Goal: Task Accomplishment & Management: Use online tool/utility

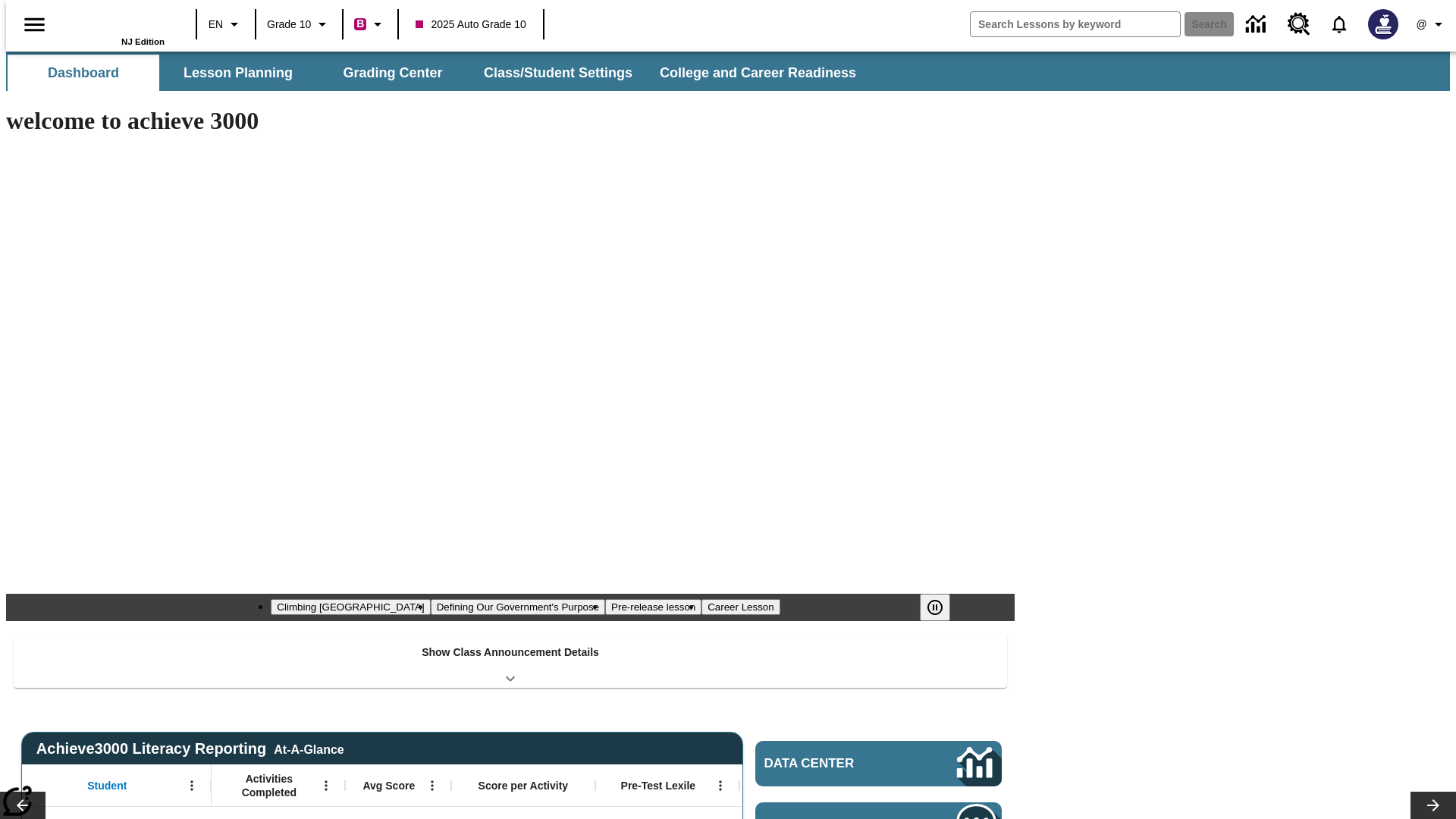
type input "-1"
click at [387, 72] on button "Grading Center" at bounding box center [393, 72] width 152 height 36
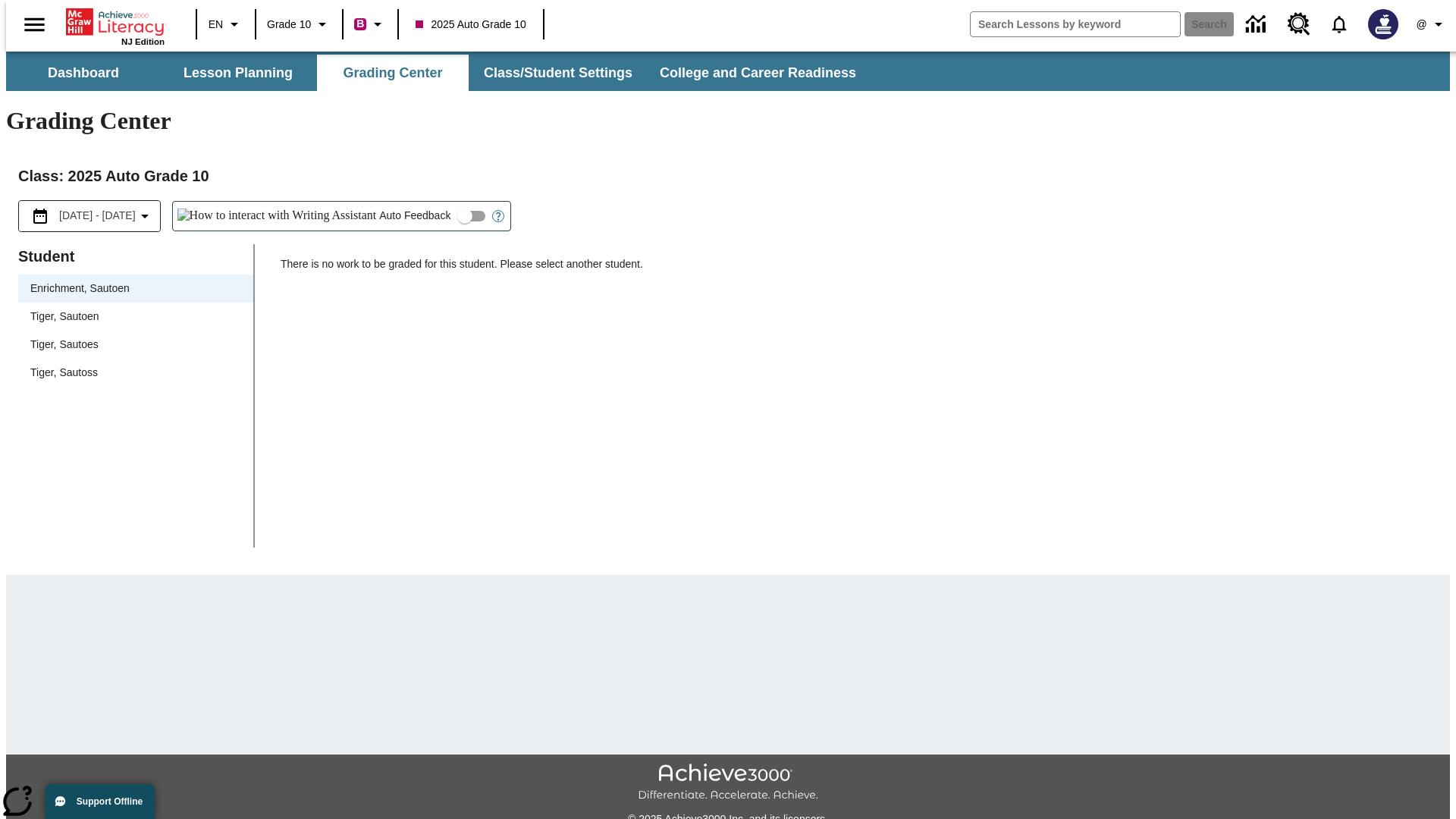
click at [131, 309] on span "Tiger, Sautoen" at bounding box center [135, 317] width 211 height 16
click at [421, 202] on input "Auto Feedback" at bounding box center [464, 216] width 87 height 29
checkbox input "true"
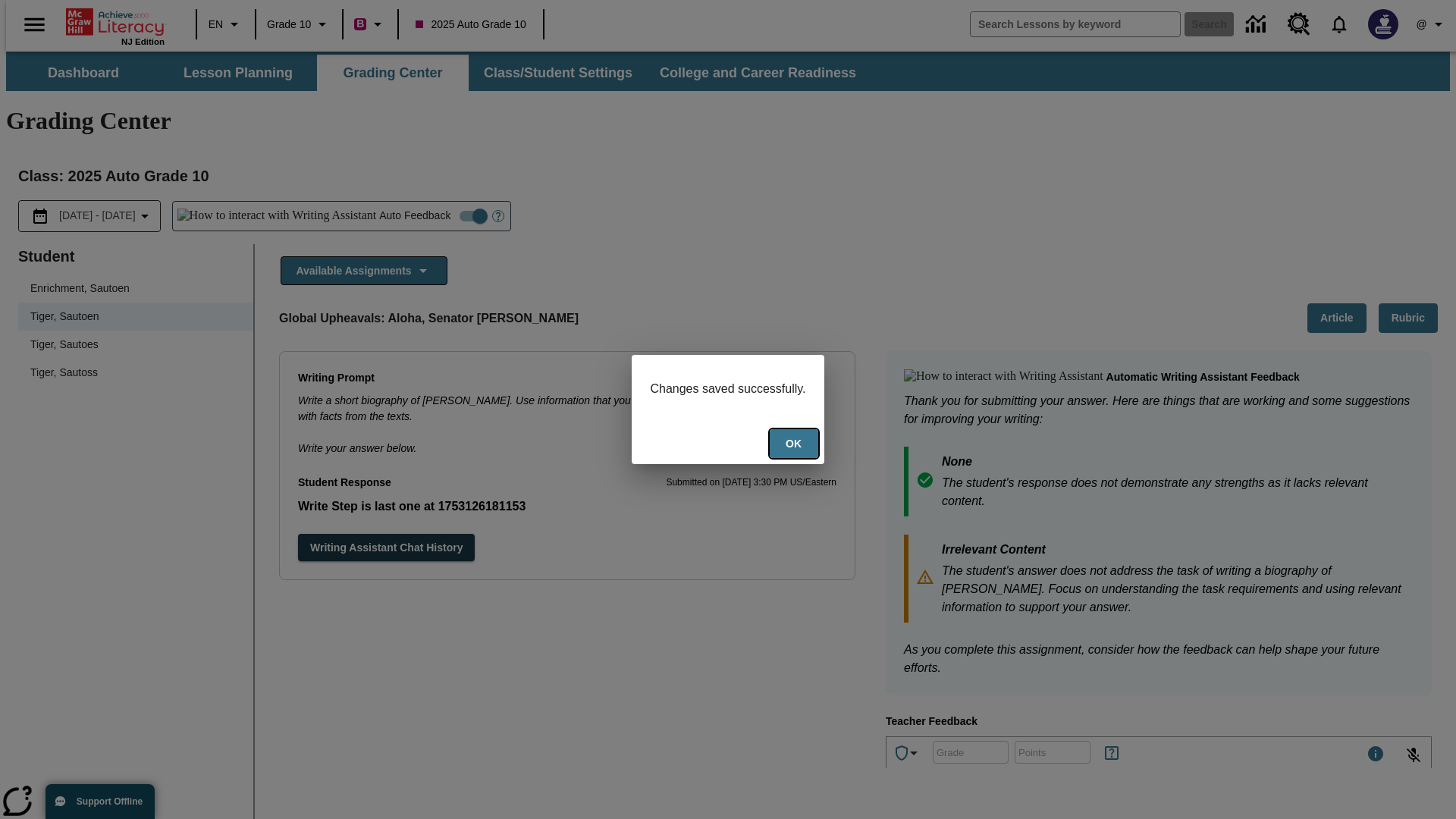
click at [796, 445] on button "Ok" at bounding box center [794, 443] width 49 height 30
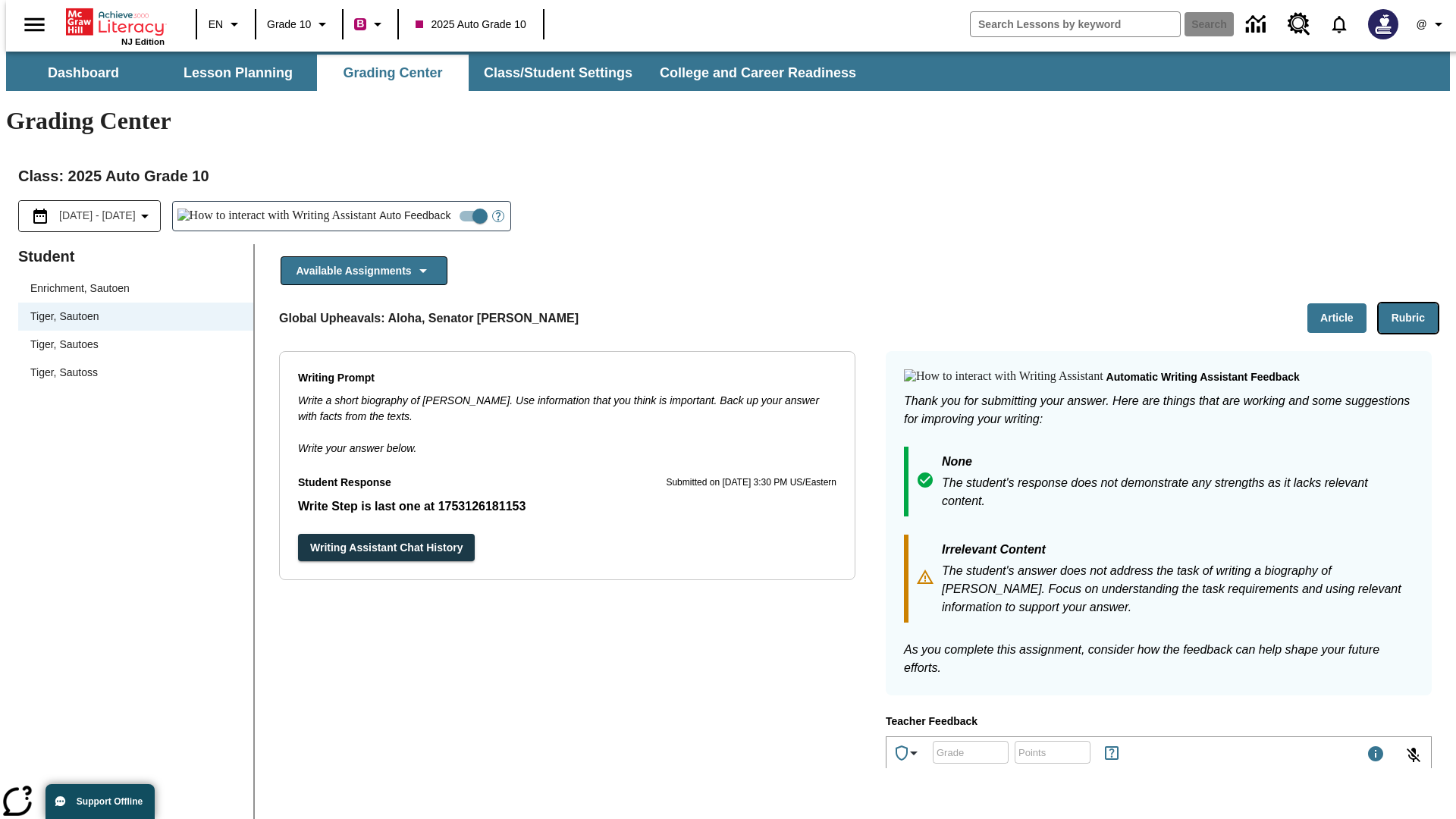
click at [1414, 303] on button "Rubric" at bounding box center [1408, 317] width 59 height 30
click at [1343, 303] on button "Article" at bounding box center [1337, 317] width 59 height 30
click at [225, 24] on icon "Language: EN, Select a language" at bounding box center [233, 24] width 18 height 18
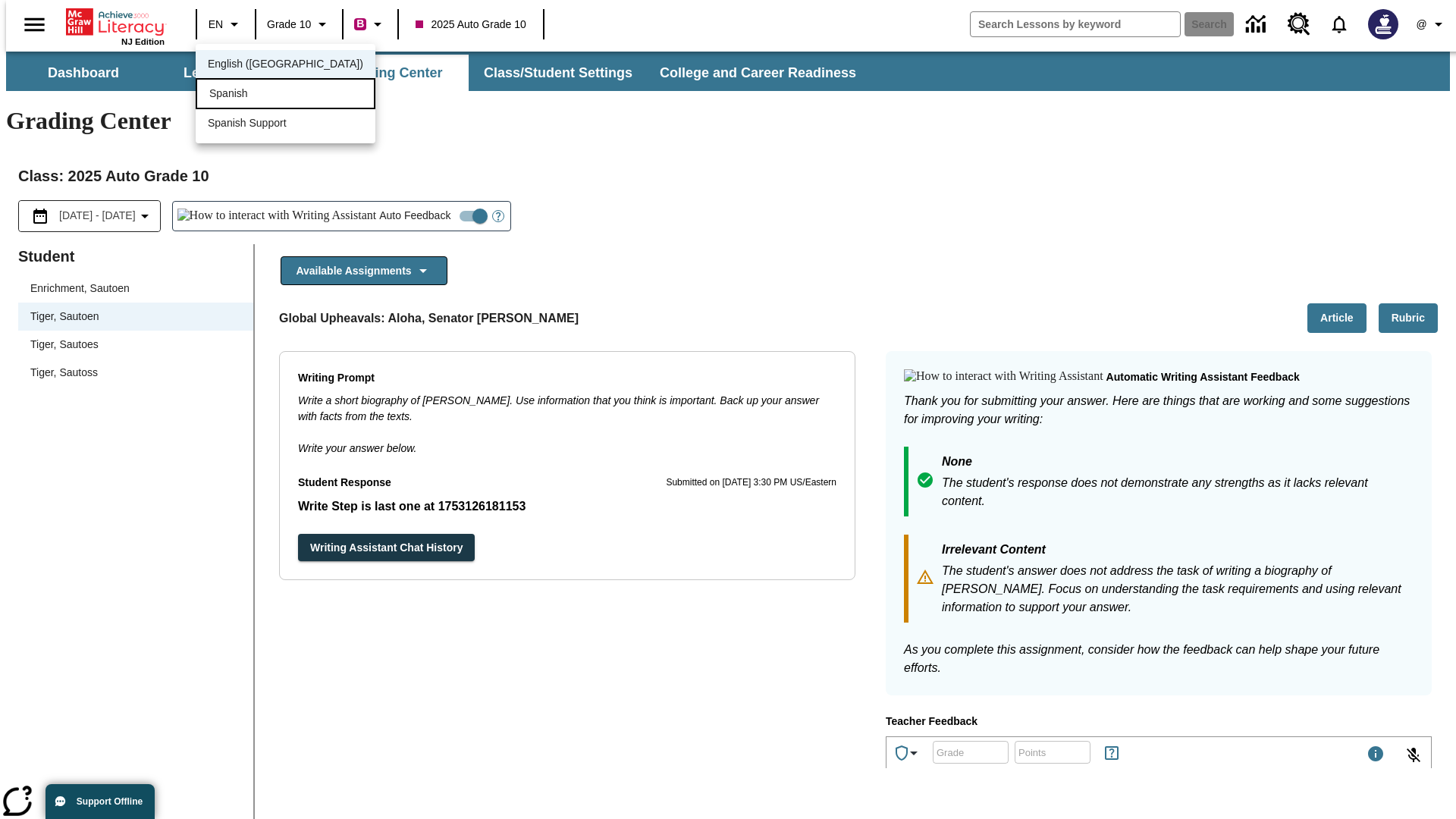
click at [253, 94] on div "Spanish" at bounding box center [285, 93] width 180 height 31
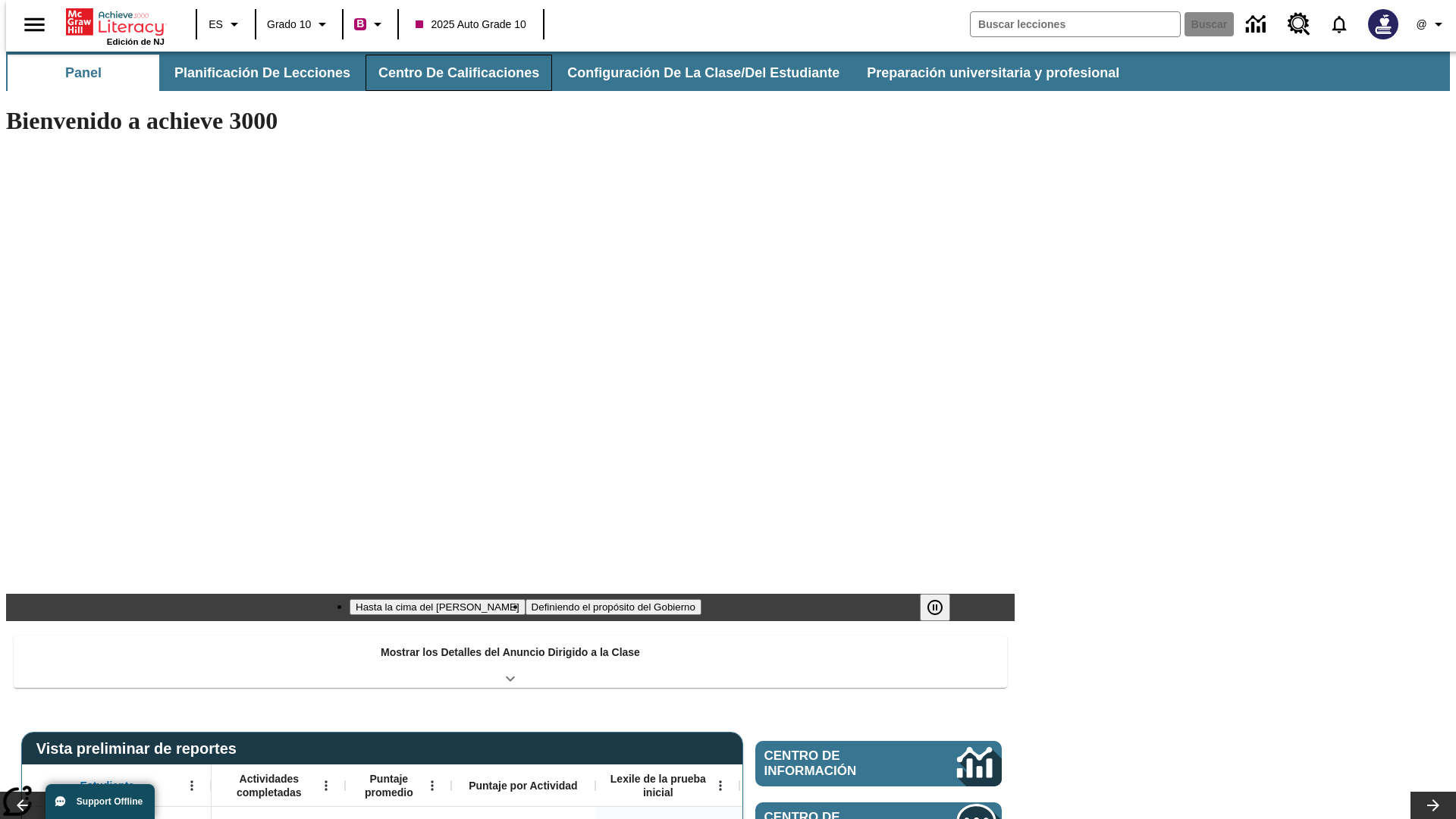
click at [446, 72] on button "Centro de calificaciones" at bounding box center [459, 72] width 187 height 36
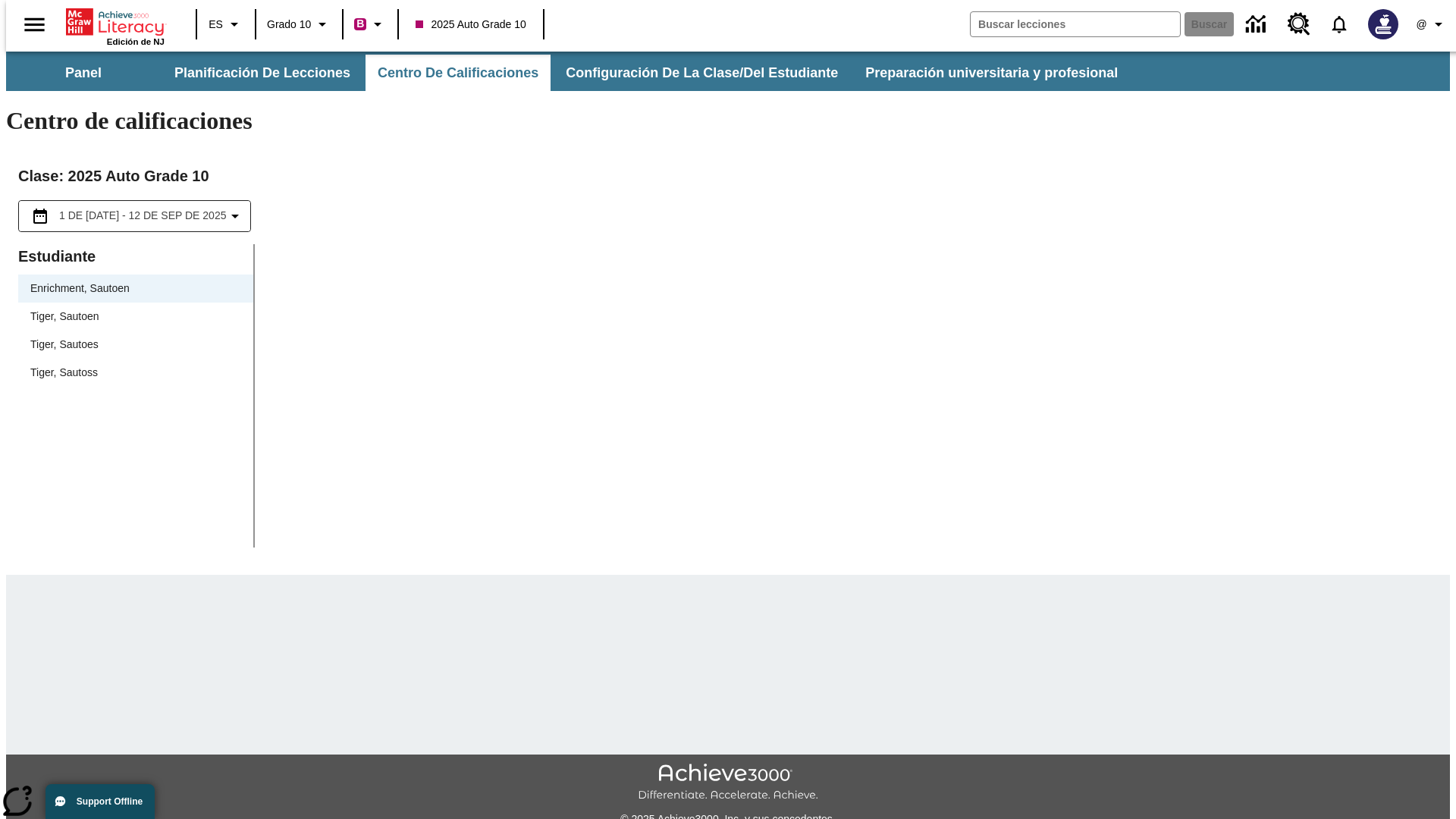
click at [131, 309] on span "Tiger, Sautoen" at bounding box center [135, 317] width 211 height 16
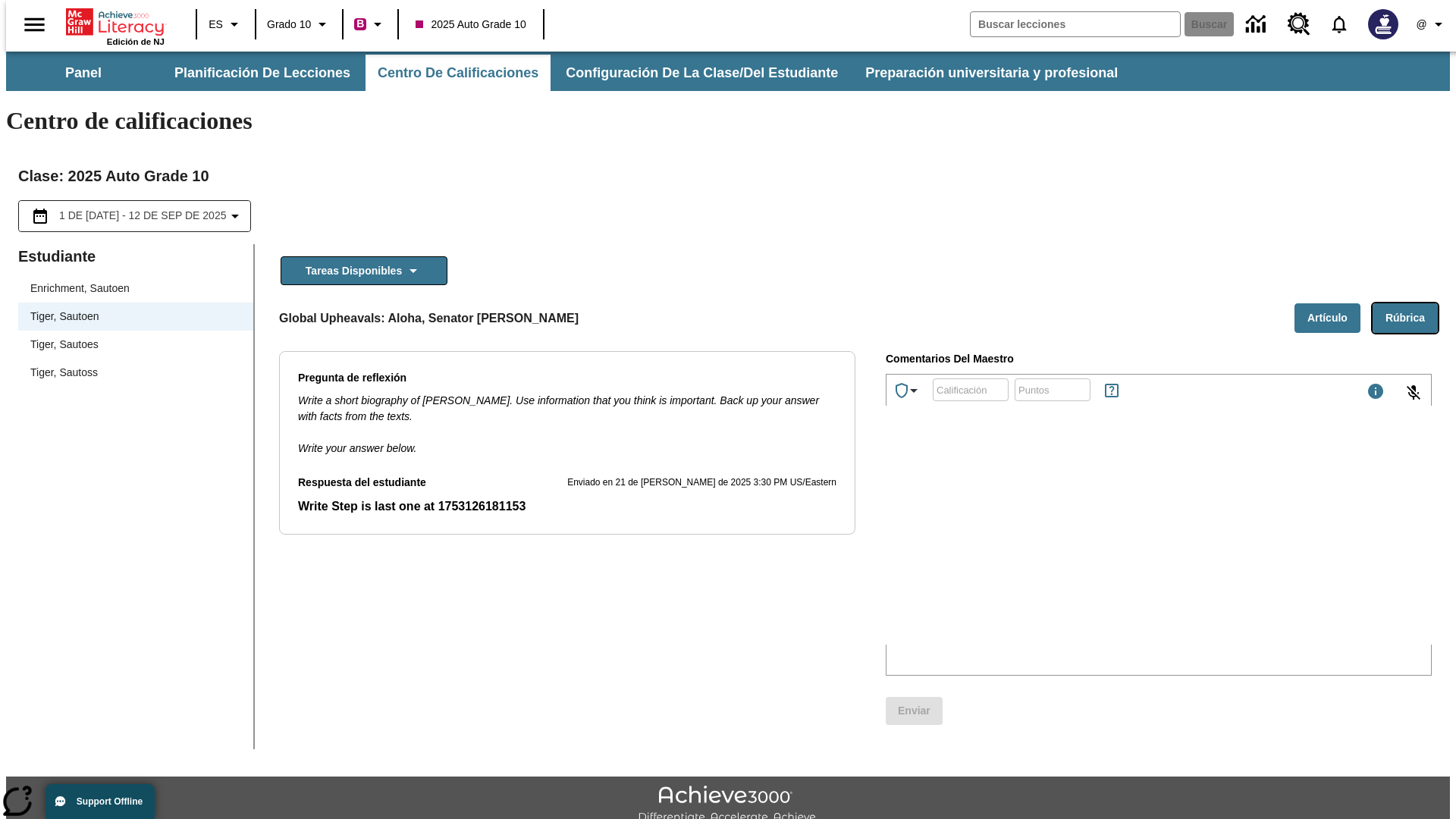
click at [1411, 303] on button "Rúbrica" at bounding box center [1405, 317] width 65 height 30
click at [1333, 303] on button "Artículo" at bounding box center [1326, 317] width 66 height 30
